Goal: Register for event/course

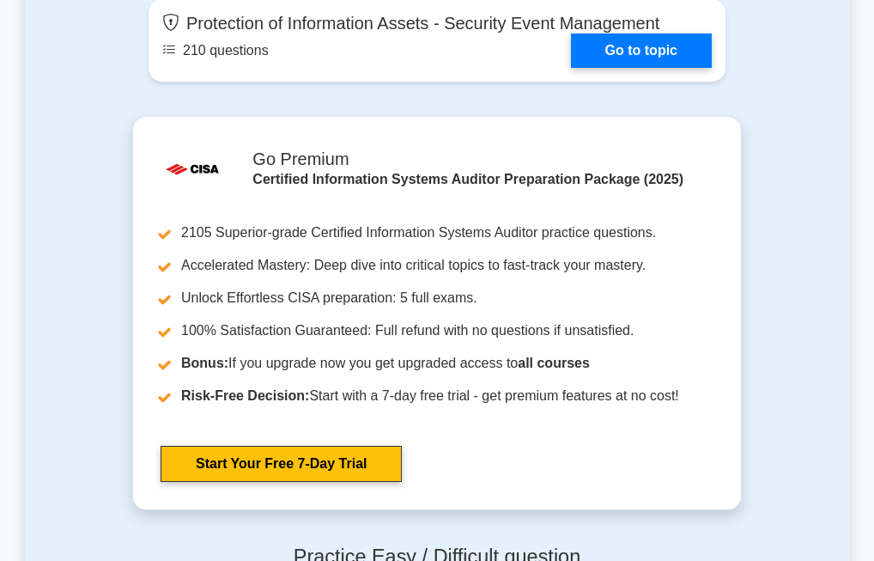
scroll to position [2078, 0]
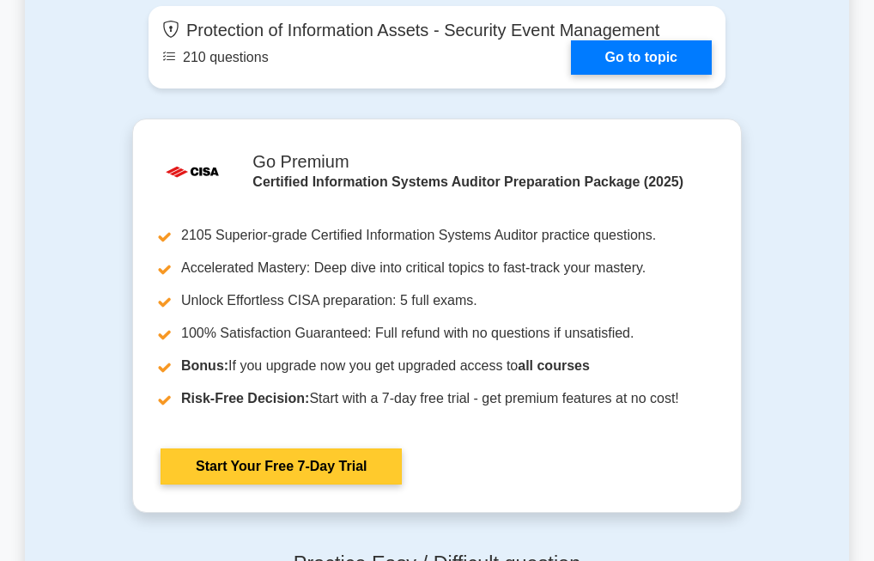
click at [298, 473] on link "Start Your Free 7-Day Trial" at bounding box center [281, 466] width 241 height 36
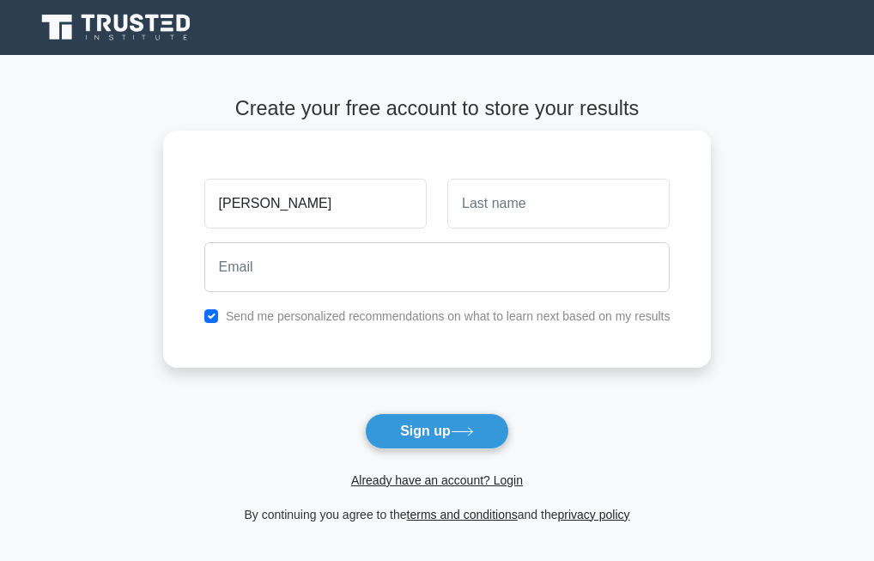
type input "[PERSON_NAME]"
click at [516, 198] on input "text" at bounding box center [558, 204] width 222 height 50
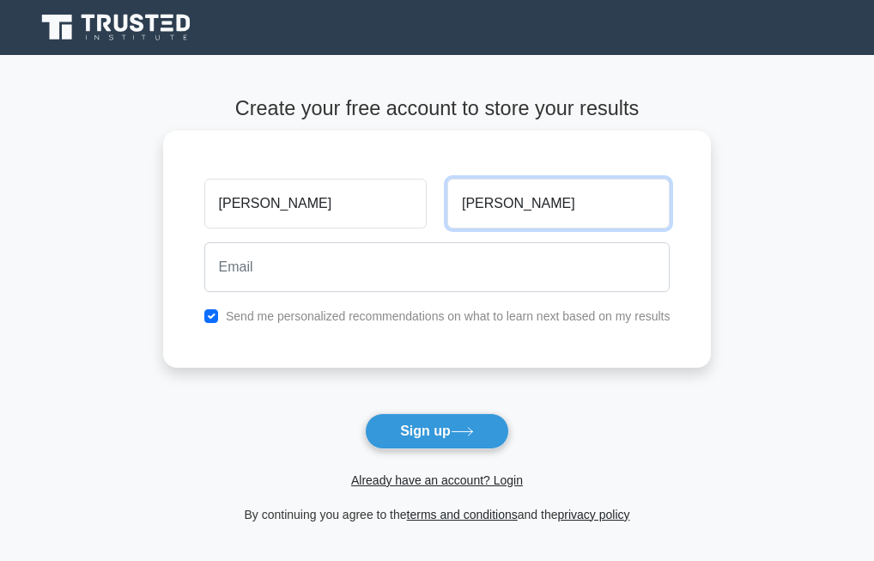
type input "[PERSON_NAME]"
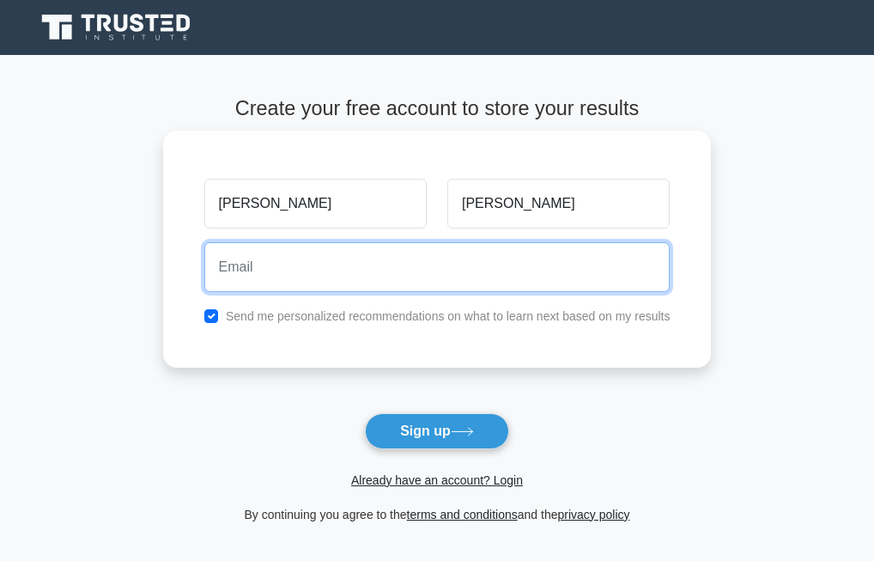
click at [437, 270] on input "email" at bounding box center [437, 267] width 466 height 50
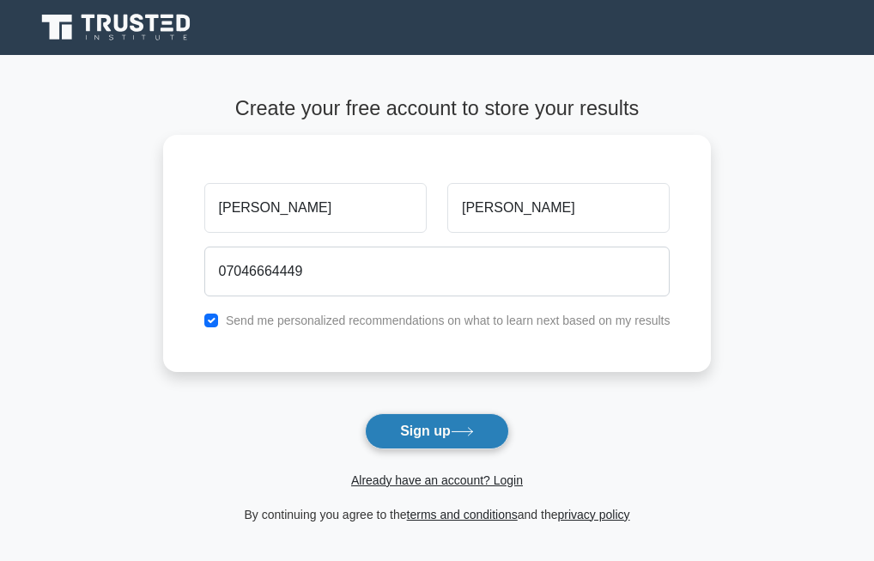
click at [470, 433] on icon at bounding box center [462, 431] width 23 height 9
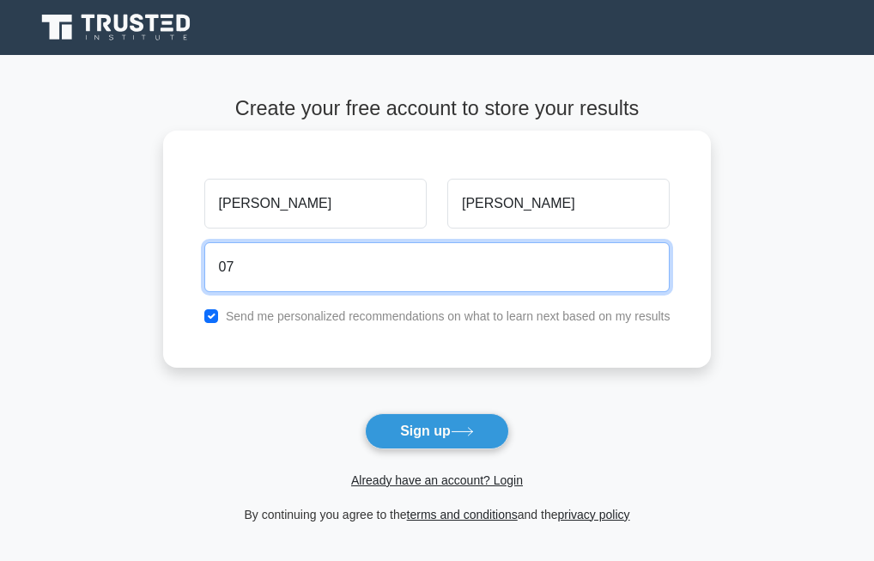
type input "0"
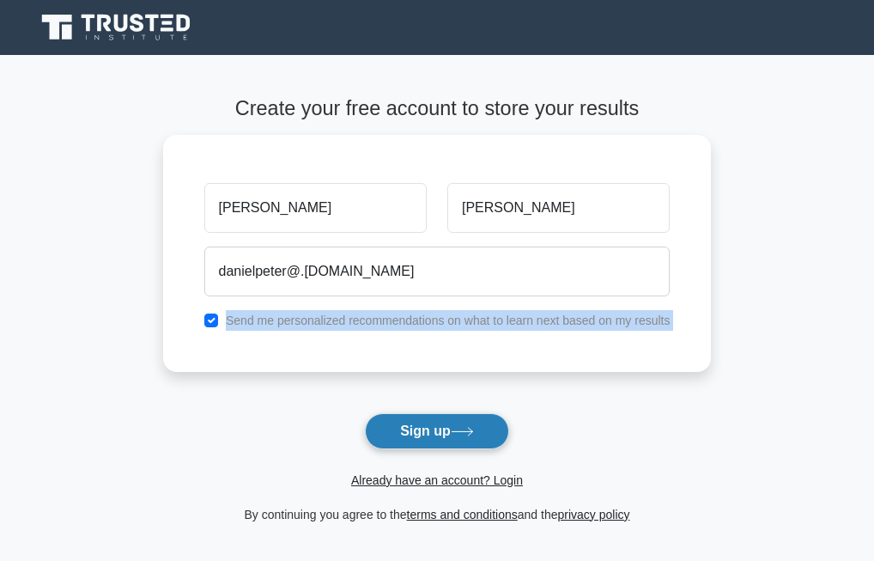
drag, startPoint x: 224, startPoint y: 328, endPoint x: 446, endPoint y: 413, distance: 237.2
click at [446, 413] on form "Create your free account to store your results [PERSON_NAME] danielpeter@.[DOMA…" at bounding box center [437, 310] width 549 height 428
click at [446, 423] on button "Sign up" at bounding box center [437, 431] width 144 height 36
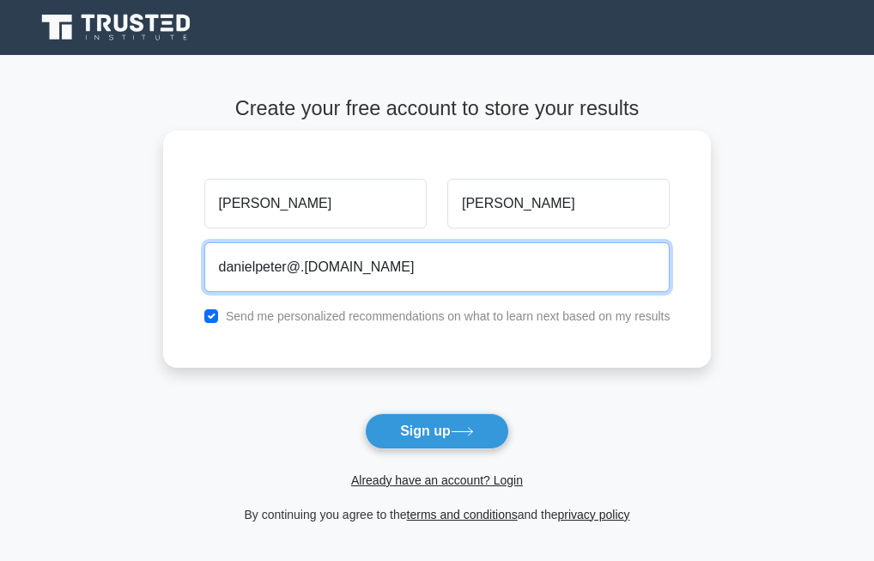
click at [304, 268] on input "danielpeter@.[DOMAIN_NAME]" at bounding box center [437, 267] width 466 height 50
click at [370, 264] on input "[EMAIL_ADDRESS][DOMAIN_NAME]" at bounding box center [437, 267] width 466 height 50
type input "[EMAIL_ADDRESS][DOMAIN_NAME]"
click at [365, 413] on button "Sign up" at bounding box center [437, 431] width 144 height 36
